Goal: Information Seeking & Learning: Learn about a topic

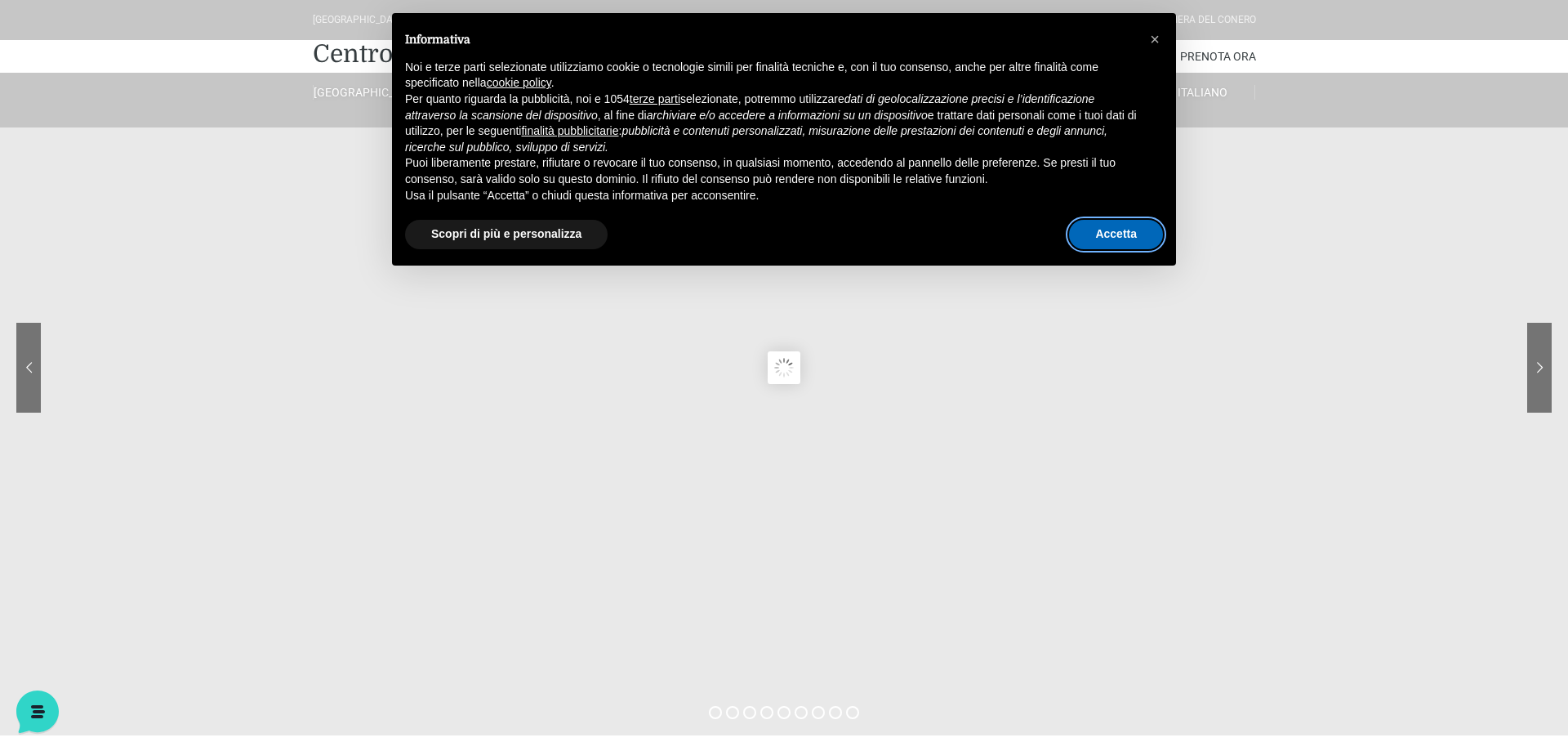
click at [1144, 228] on button "Accetta" at bounding box center [1116, 234] width 94 height 30
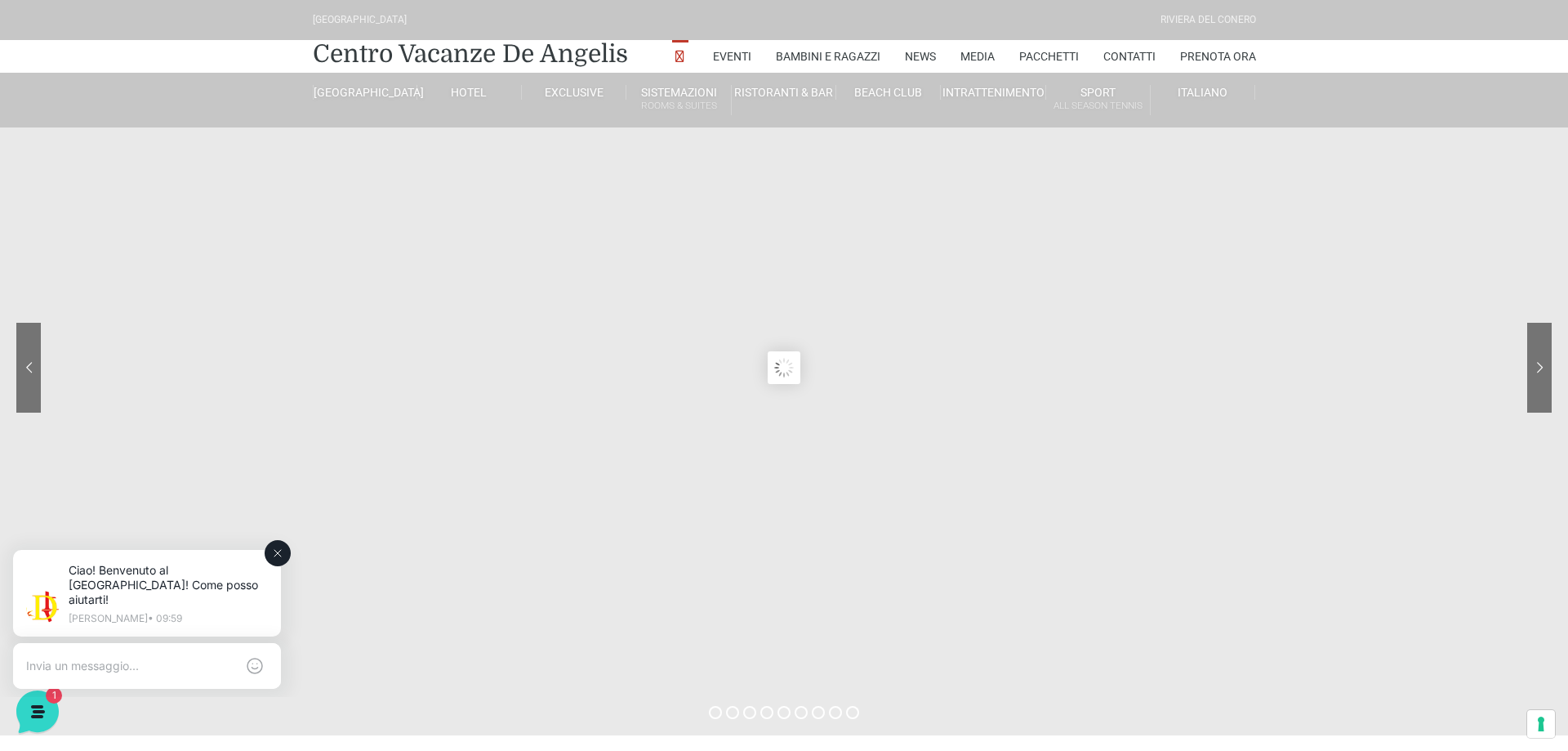
click at [282, 551] on icon at bounding box center [278, 553] width 13 height 13
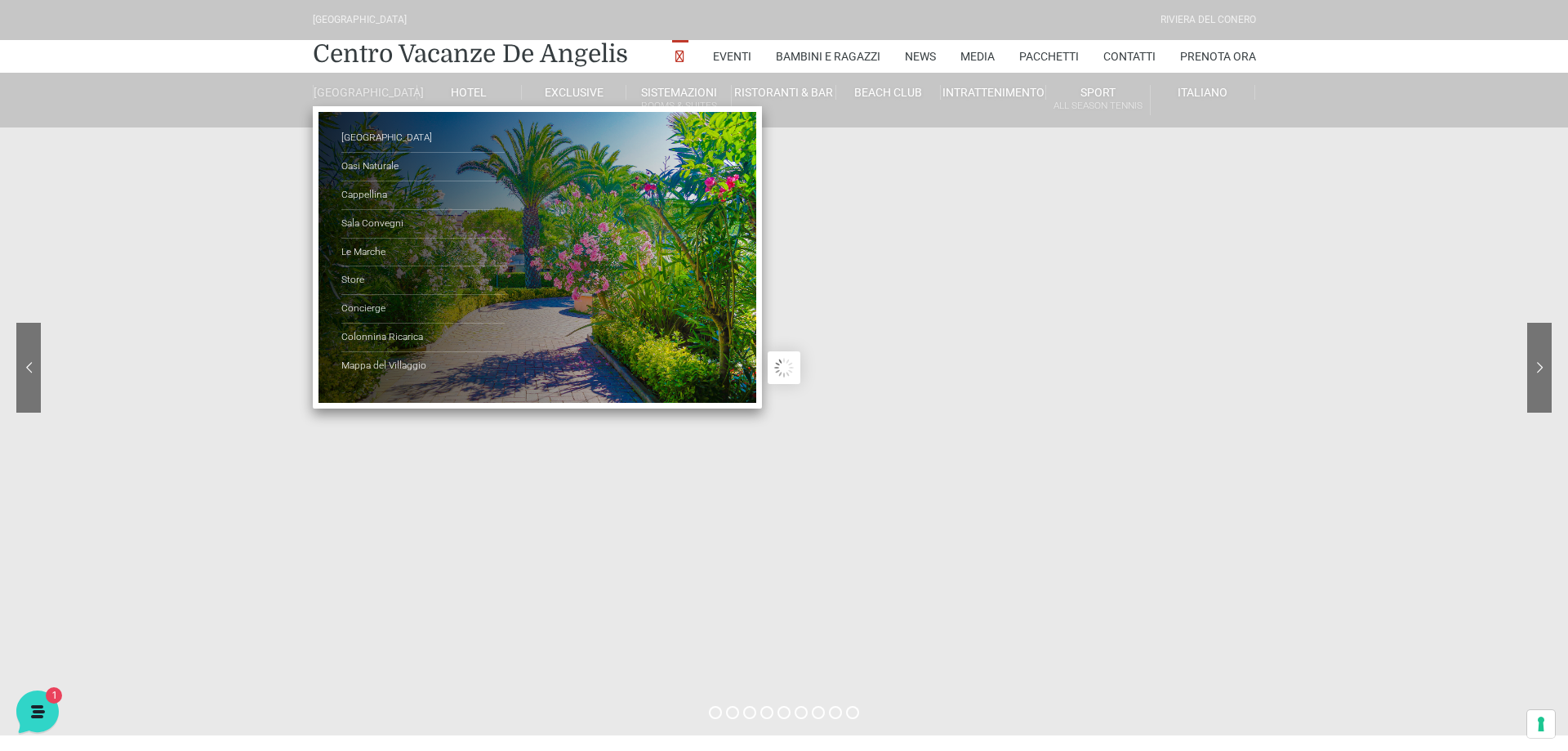
click at [376, 99] on link "[GEOGRAPHIC_DATA]" at bounding box center [364, 92] width 104 height 14
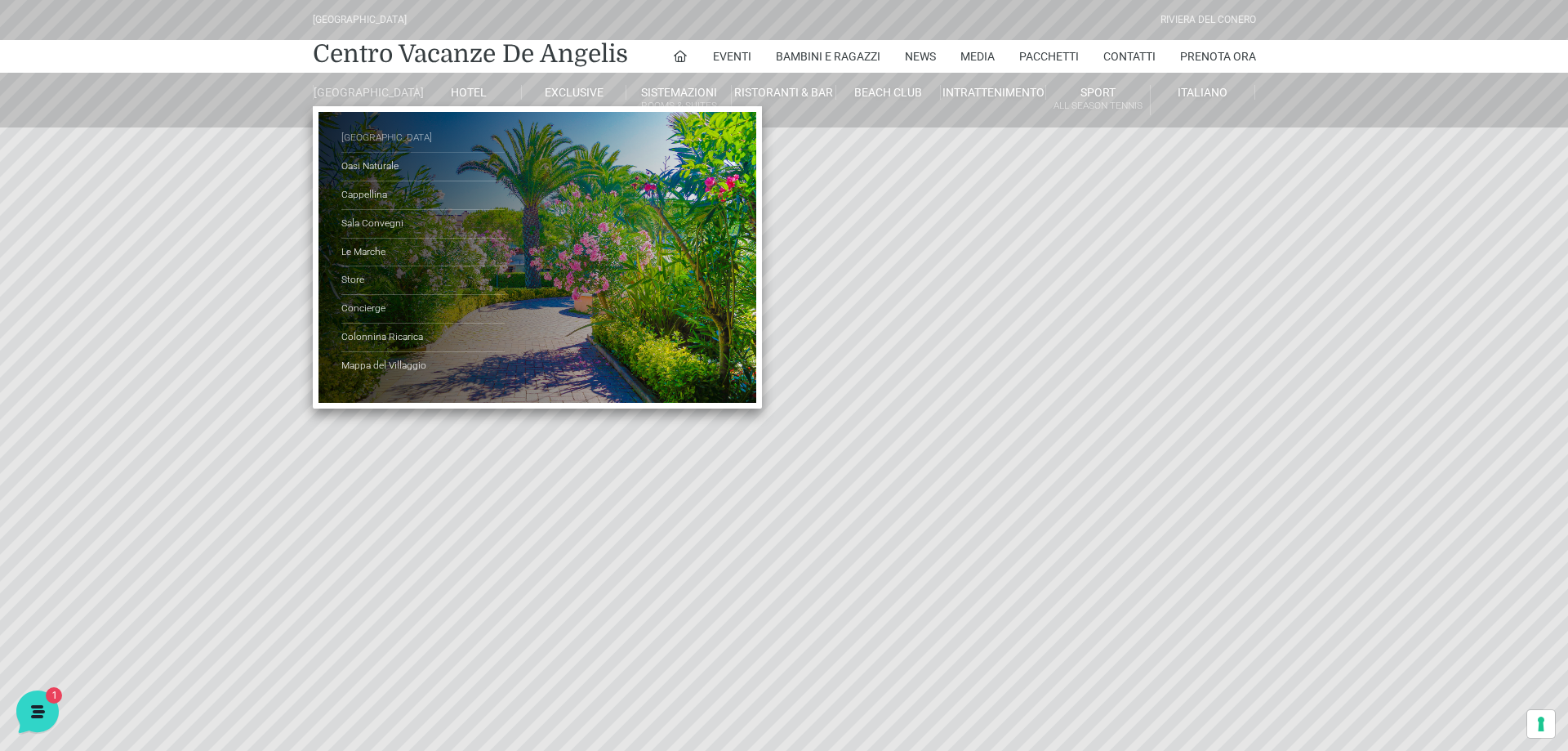
click at [367, 153] on link "[GEOGRAPHIC_DATA]" at bounding box center [423, 139] width 163 height 29
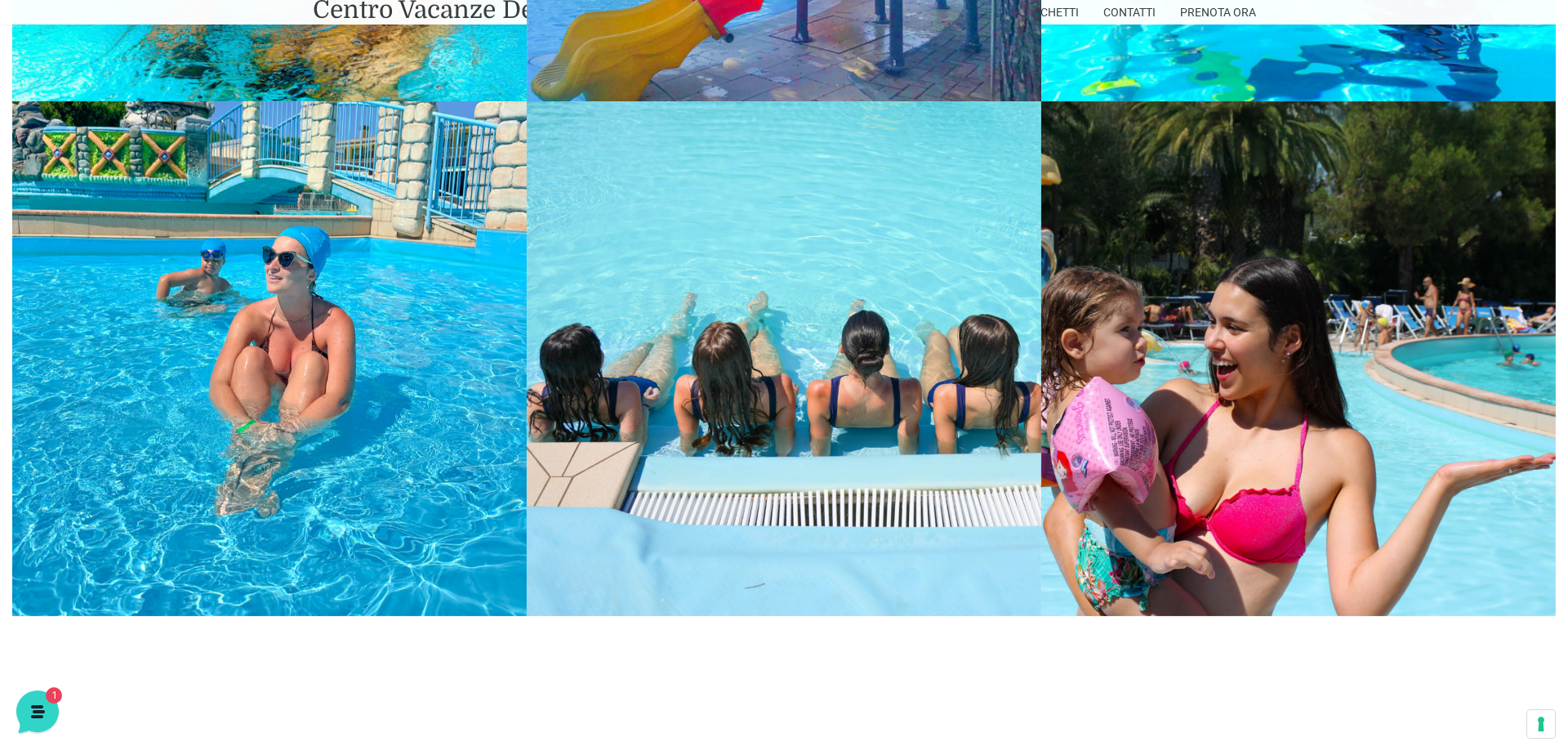
scroll to position [2666, 0]
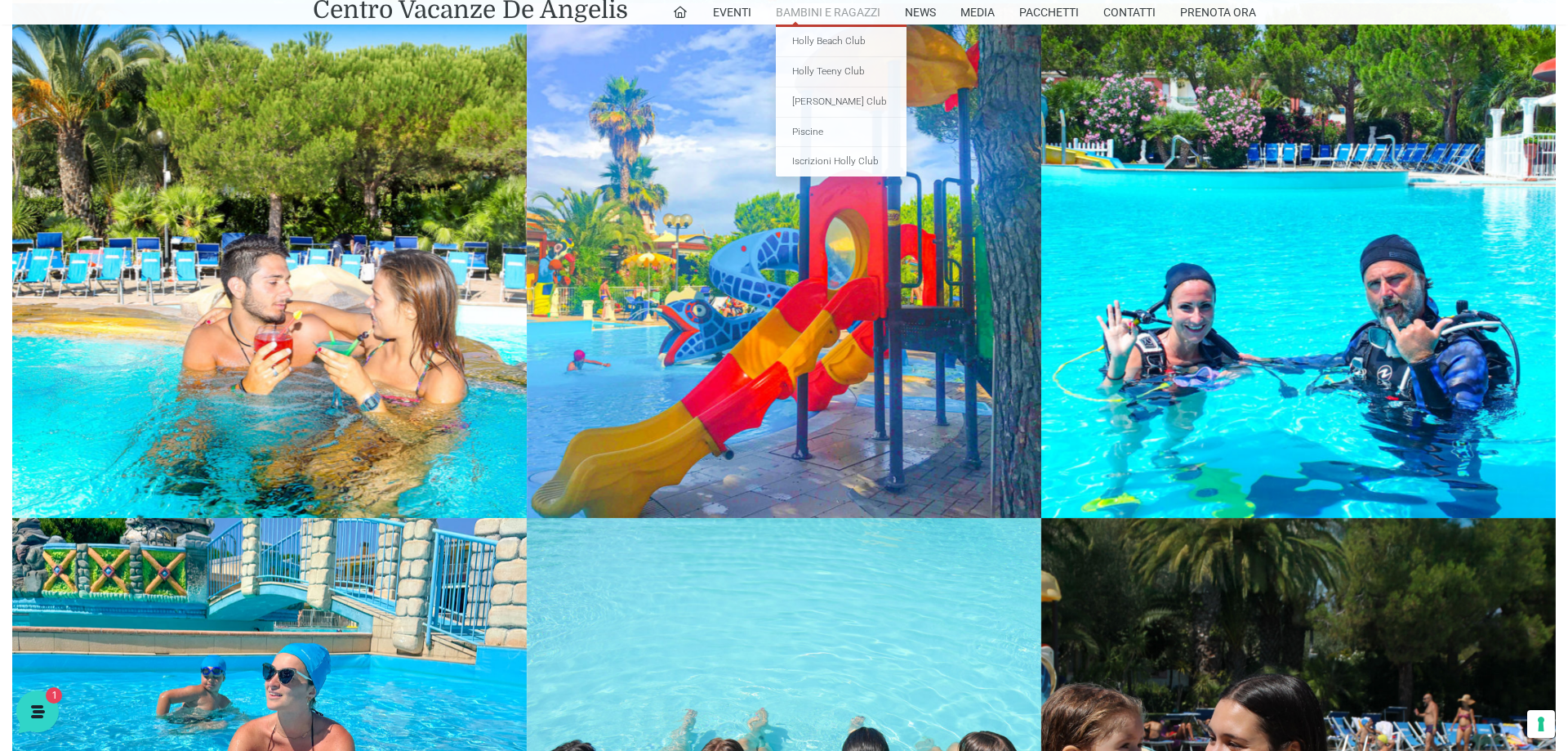
click at [852, 9] on link "Bambini e Ragazzi" at bounding box center [827, 12] width 104 height 25
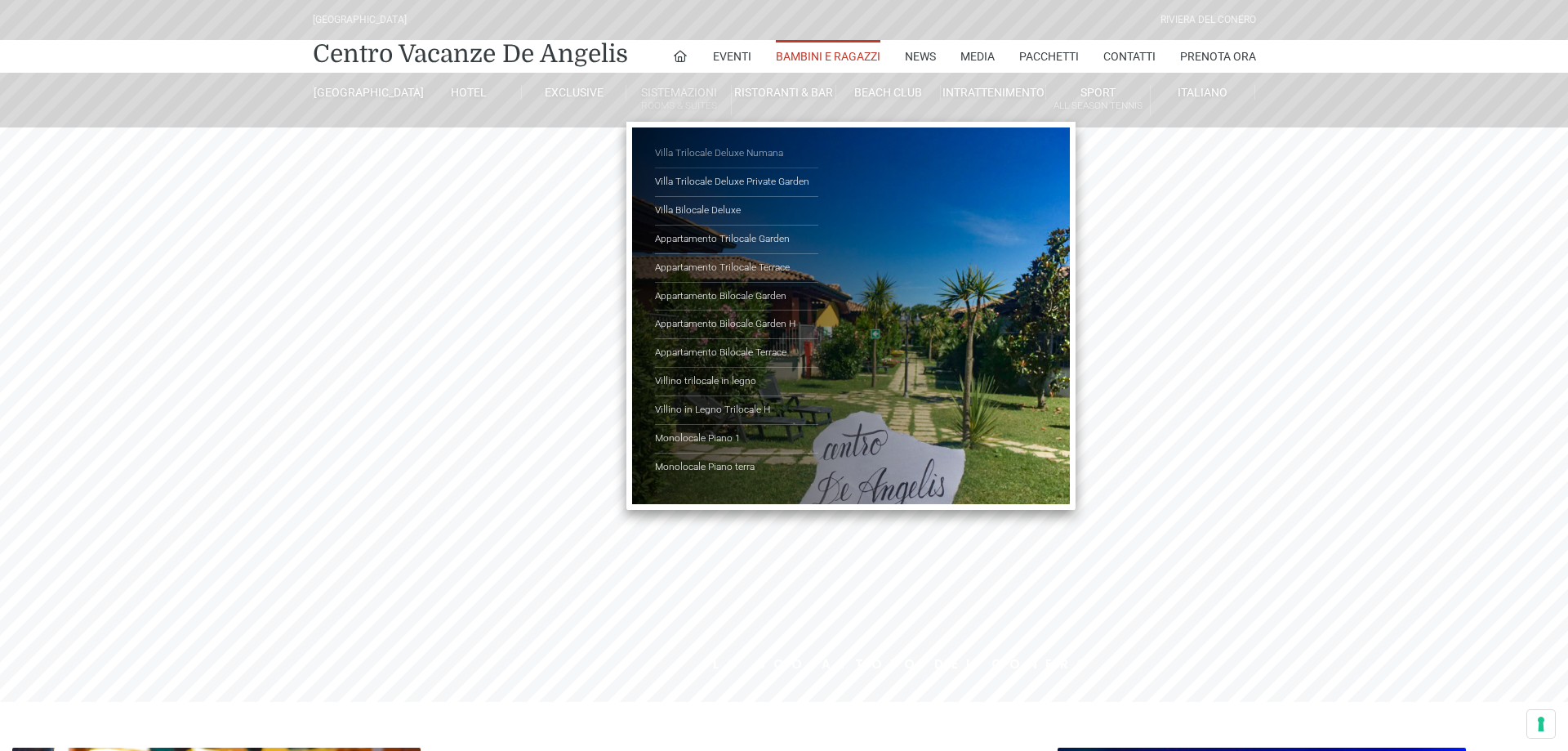
click at [693, 150] on link "Villa Trilocale Deluxe Numana" at bounding box center [736, 154] width 163 height 29
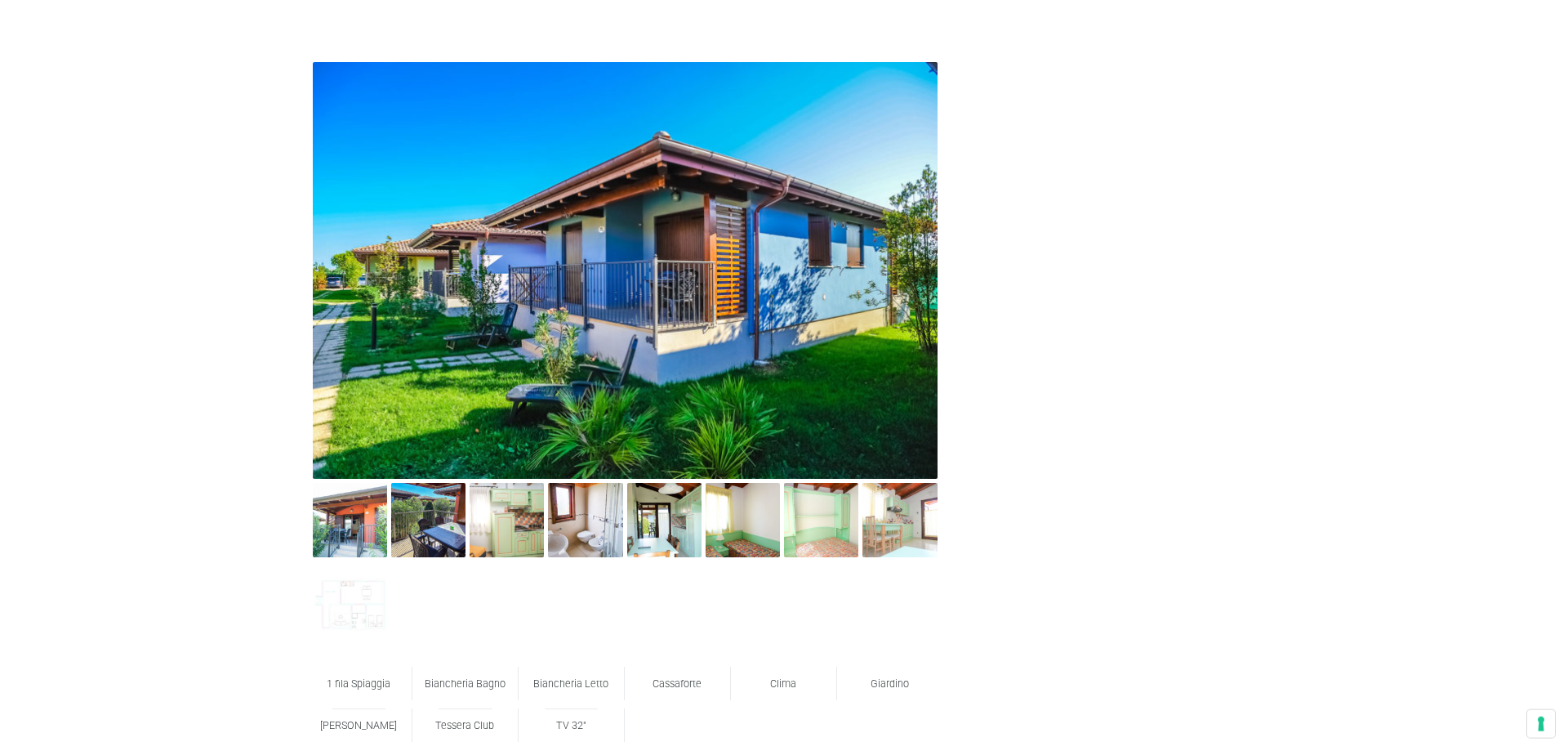
scroll to position [917, 0]
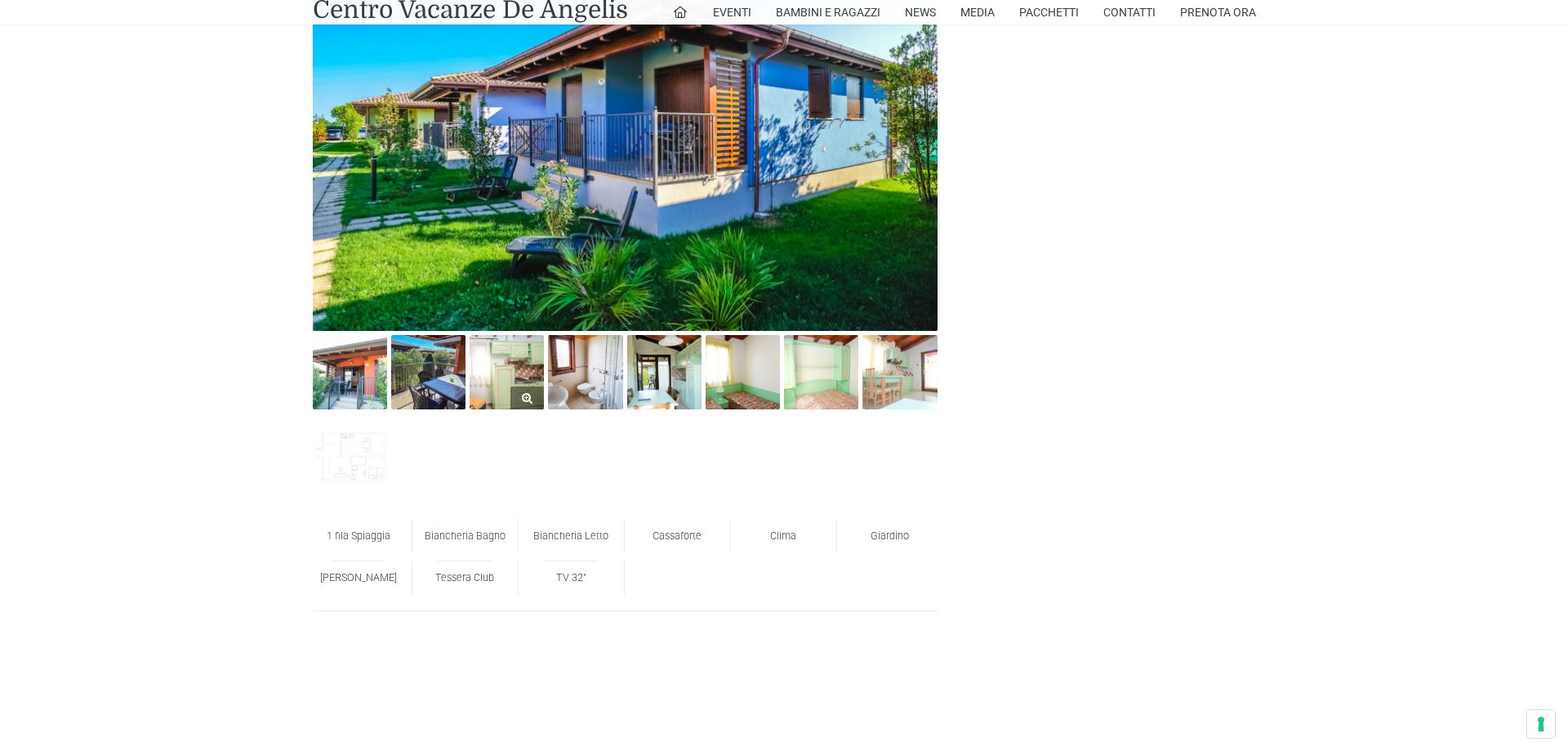
click at [503, 381] on img at bounding box center [507, 372] width 75 height 75
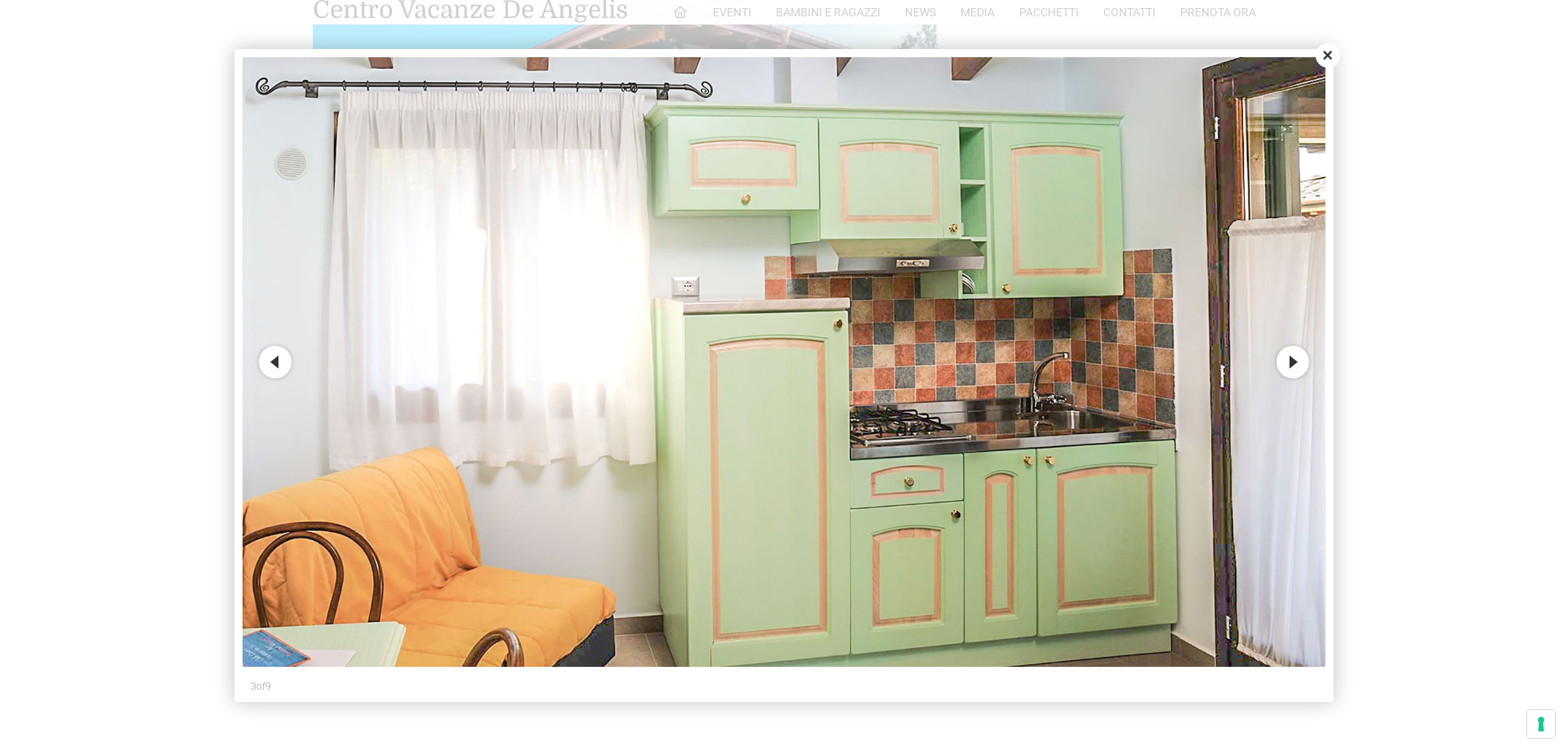
click at [1293, 356] on button "Next" at bounding box center [1293, 362] width 33 height 33
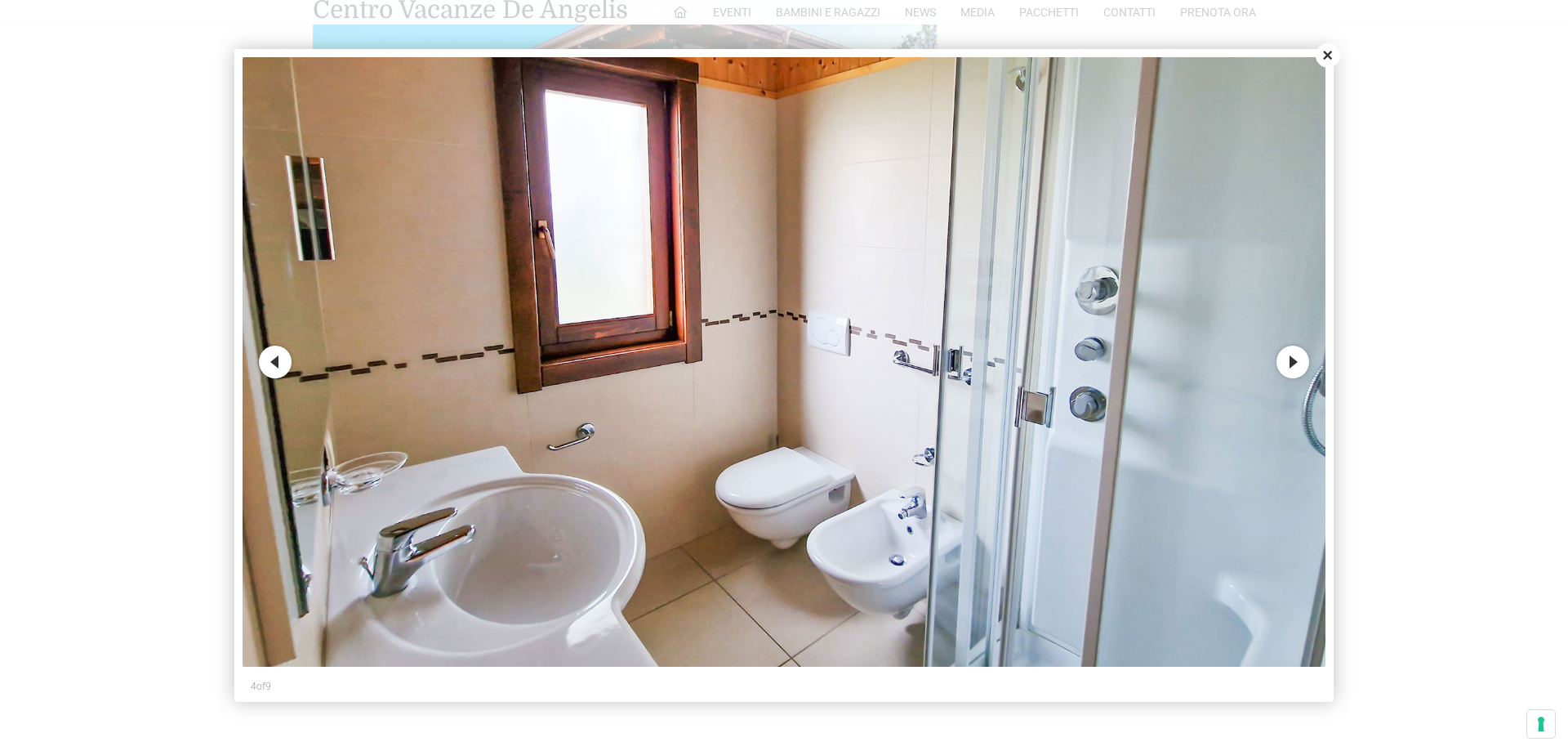
click at [1293, 356] on button "Next" at bounding box center [1293, 362] width 33 height 33
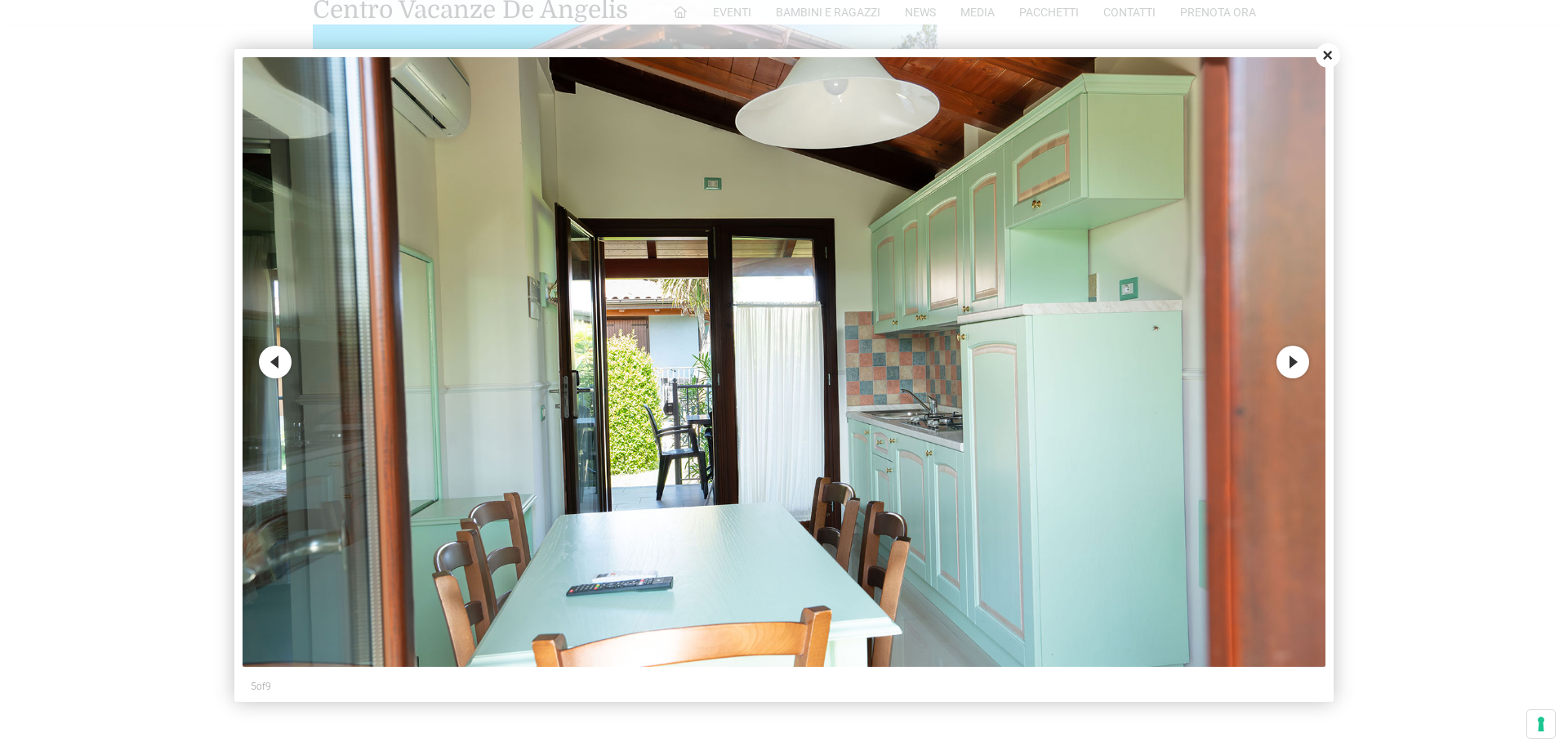
click at [1293, 356] on button "Next" at bounding box center [1293, 362] width 33 height 33
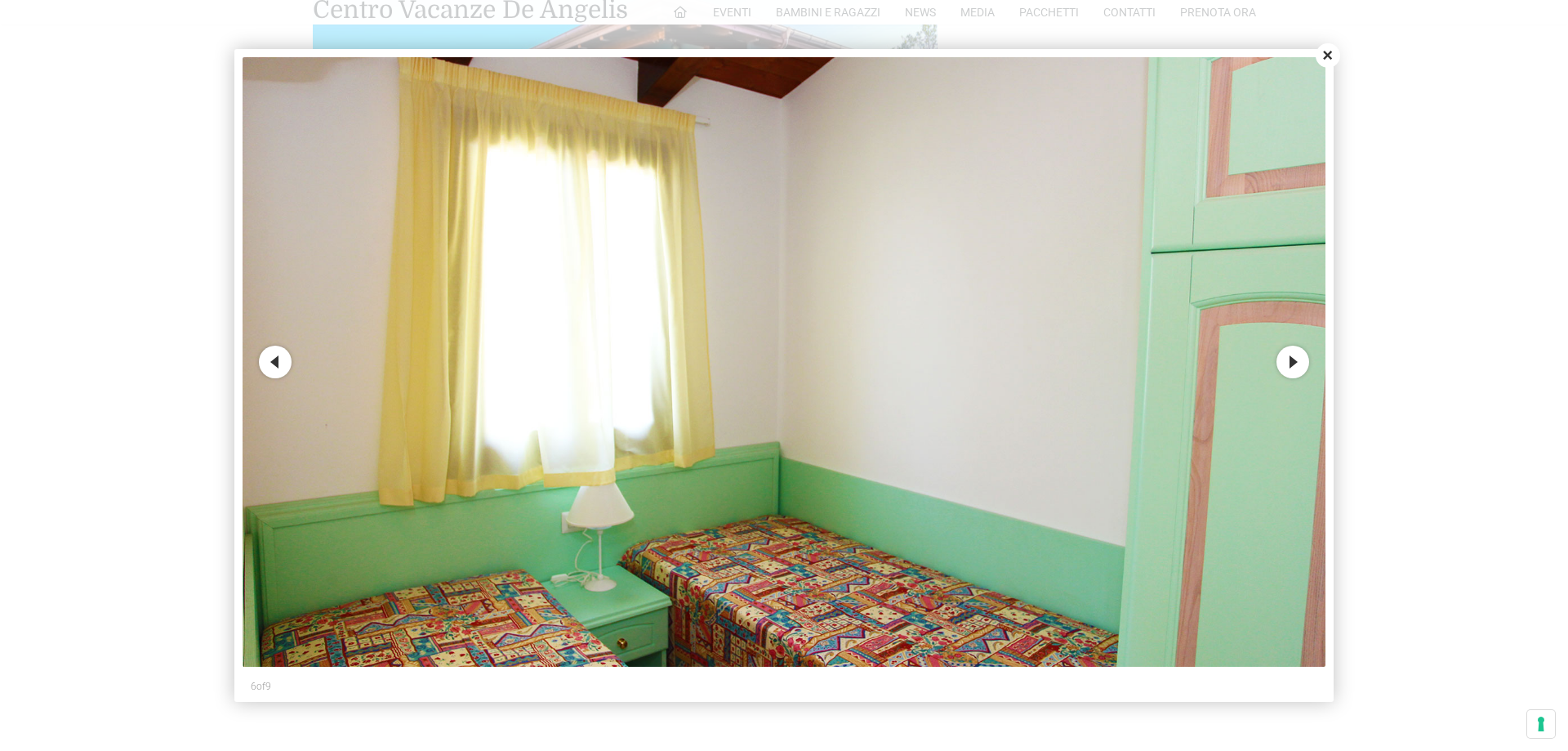
click at [1293, 358] on button "Next" at bounding box center [1293, 362] width 33 height 33
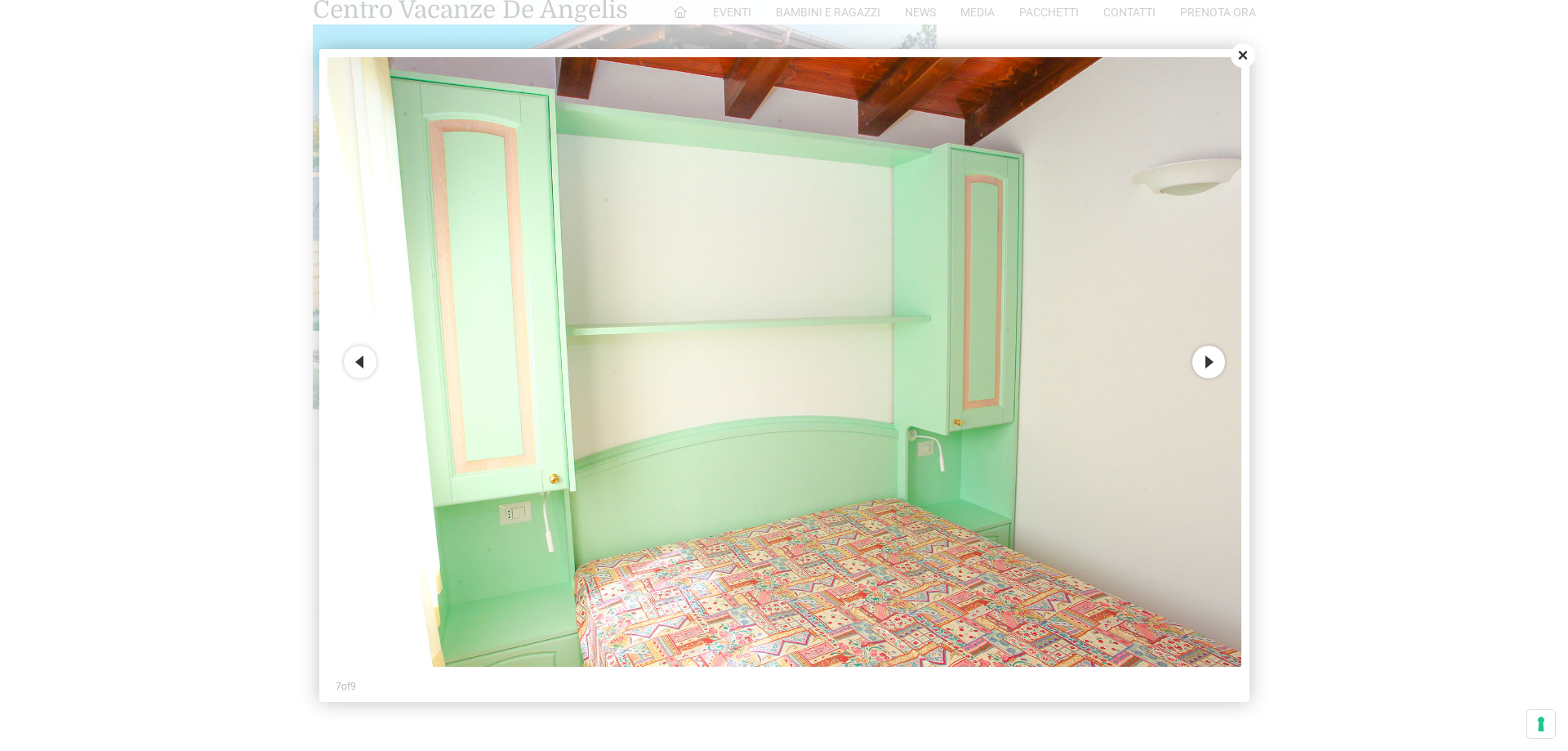
click at [1176, 358] on img at bounding box center [784, 362] width 914 height 609
click at [1199, 361] on button "Next" at bounding box center [1209, 362] width 33 height 33
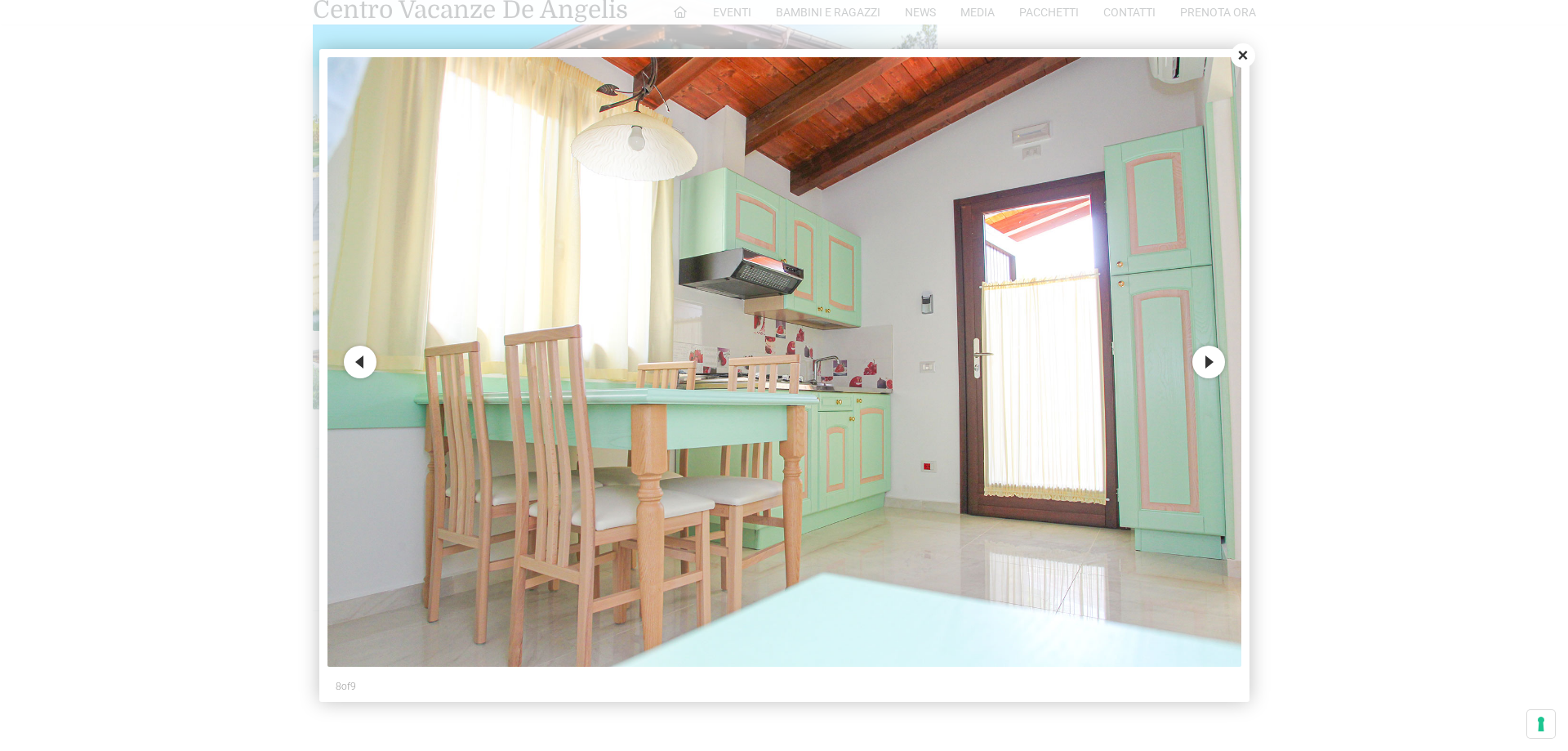
click at [1212, 359] on button "Next" at bounding box center [1209, 362] width 33 height 33
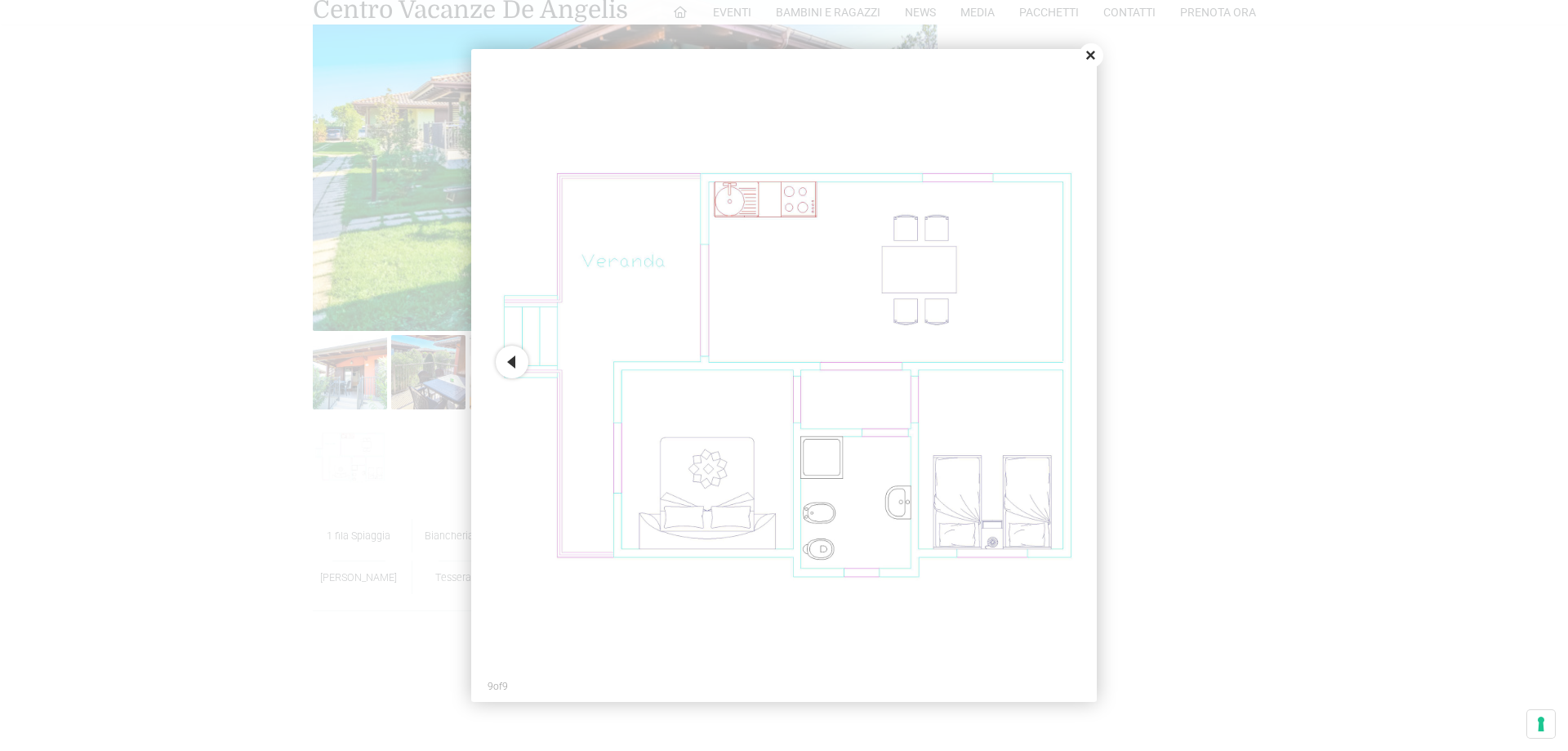
click at [1096, 64] on button "Close" at bounding box center [1091, 55] width 25 height 25
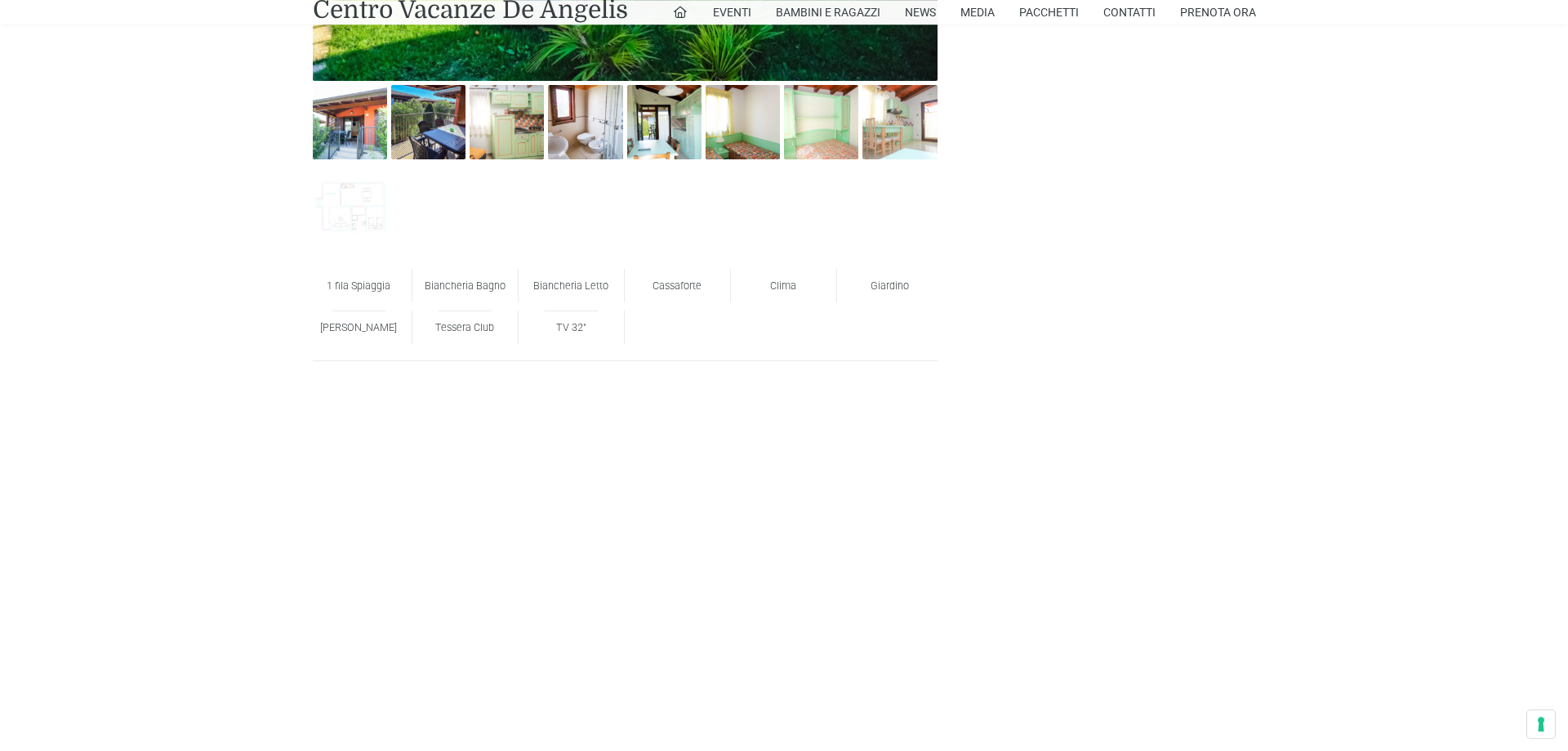
scroll to position [833, 0]
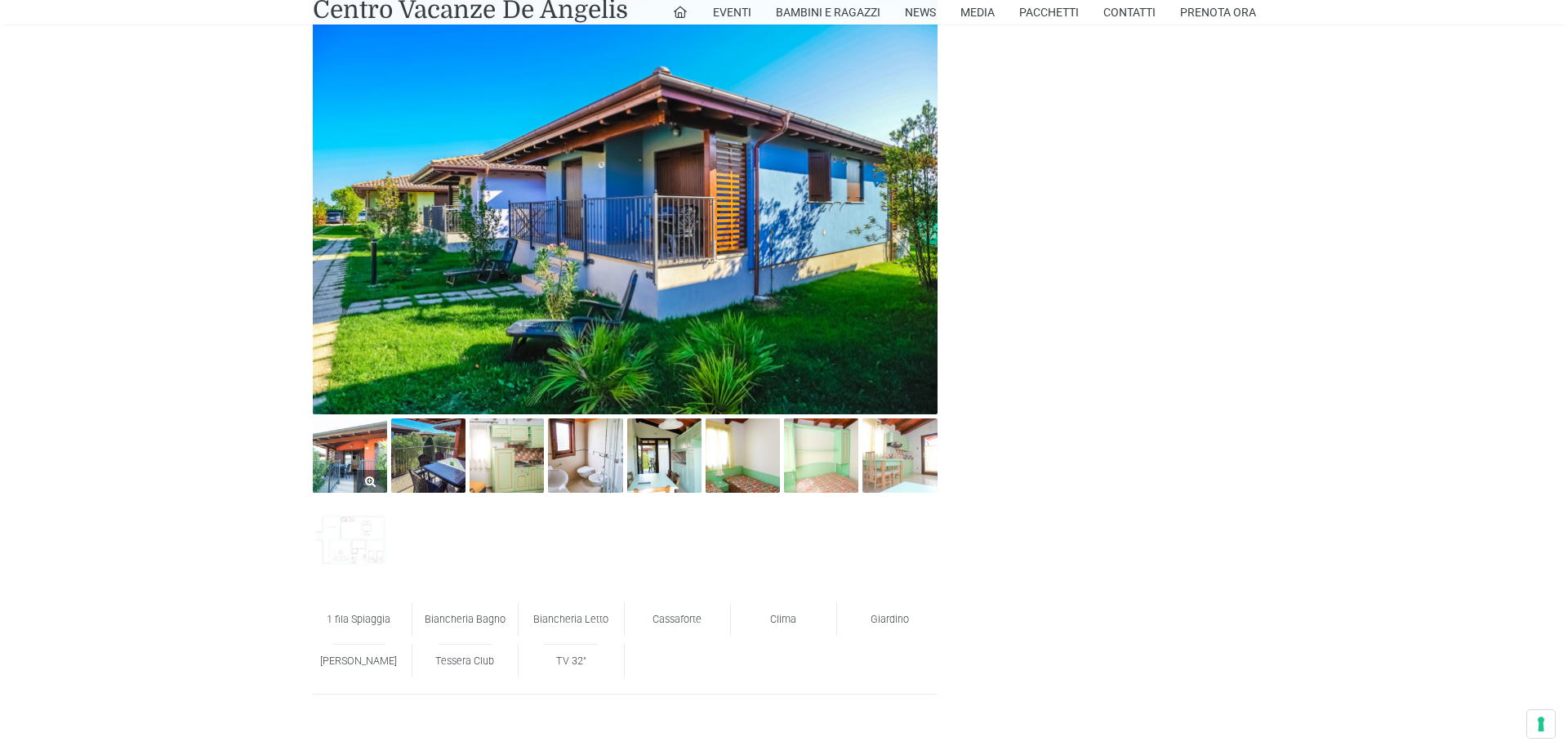
click at [340, 445] on img at bounding box center [350, 455] width 75 height 75
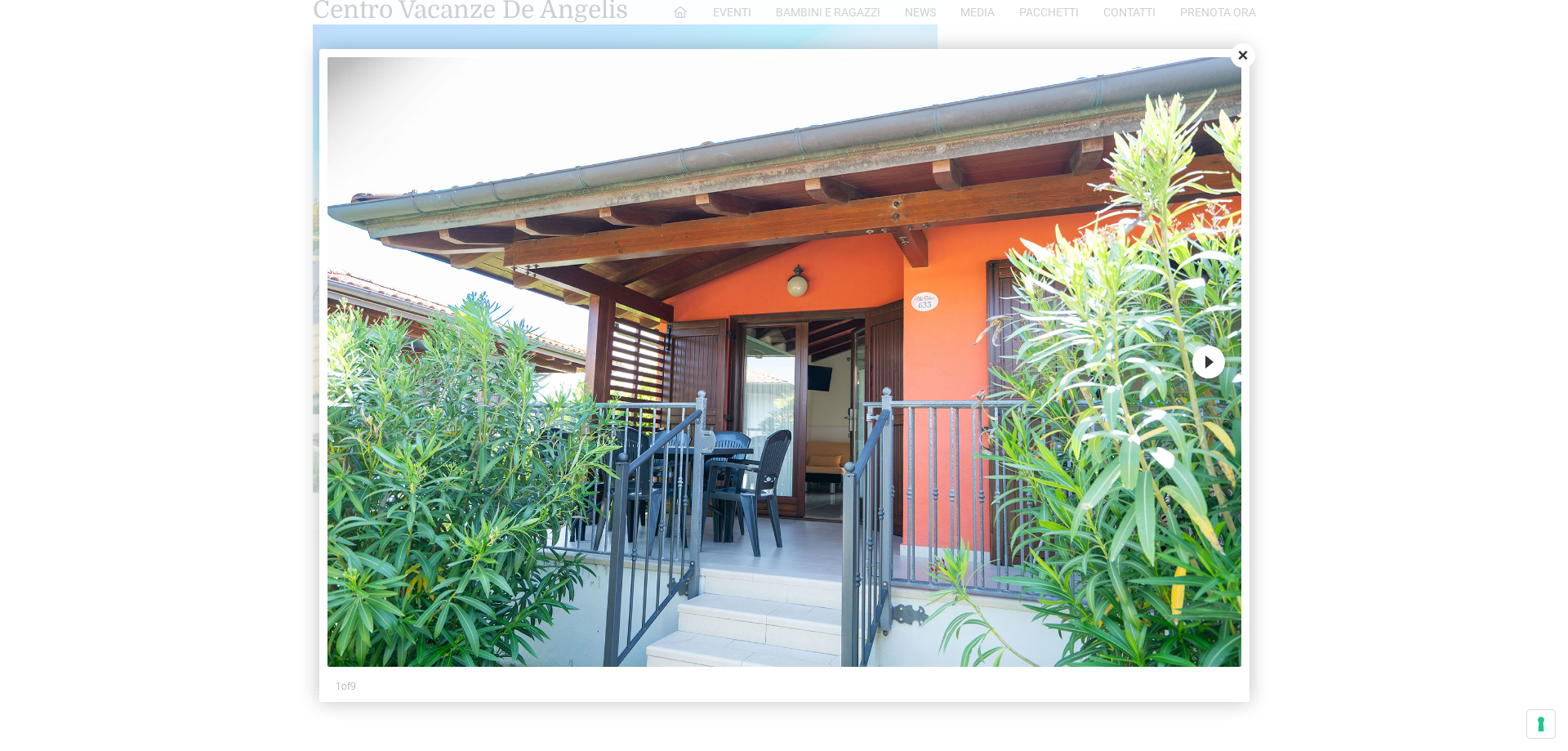
click at [1241, 57] on button "Close" at bounding box center [1243, 55] width 25 height 25
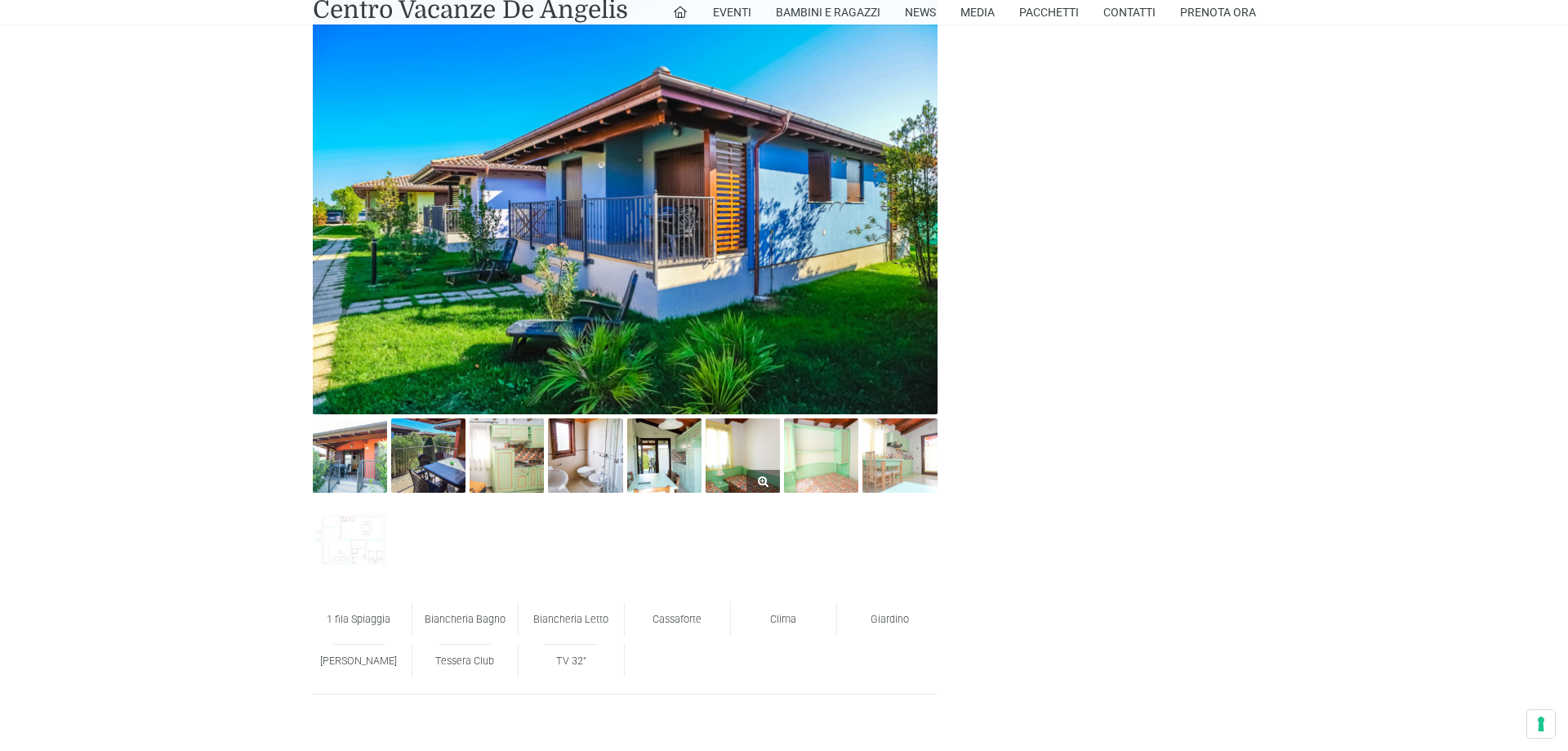
click at [724, 456] on img at bounding box center [743, 455] width 75 height 75
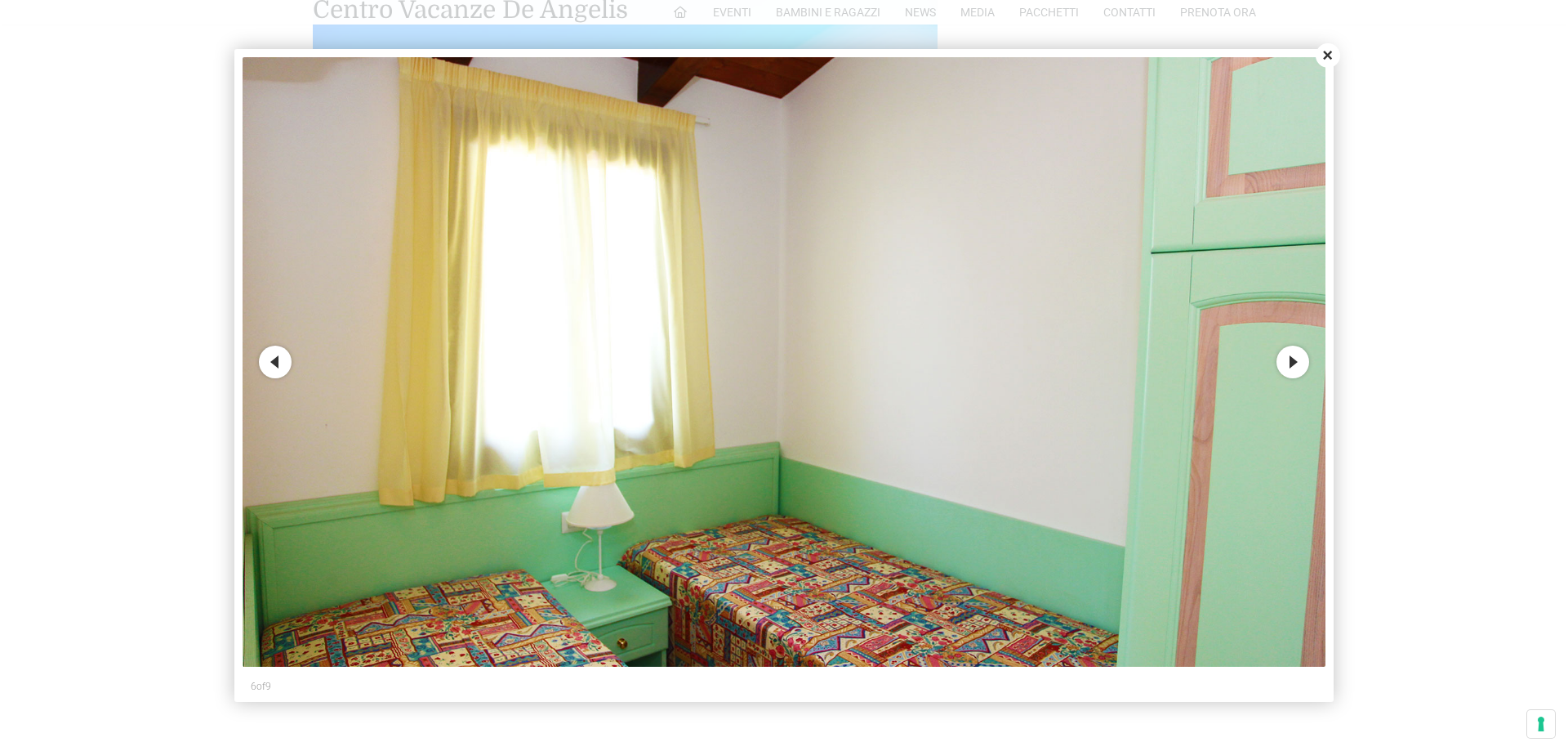
click at [1330, 58] on button "Close" at bounding box center [1328, 55] width 25 height 25
